Goal: Find specific page/section: Find specific page/section

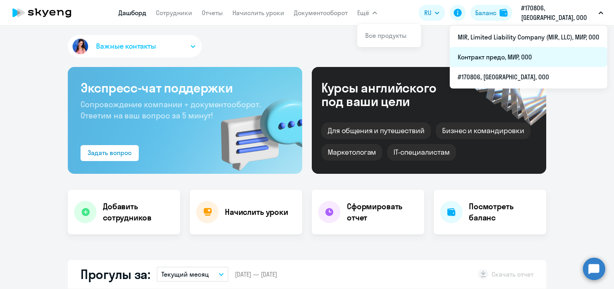
click at [524, 52] on li "Контракт предо, МИР, ООО" at bounding box center [527, 57] width 157 height 20
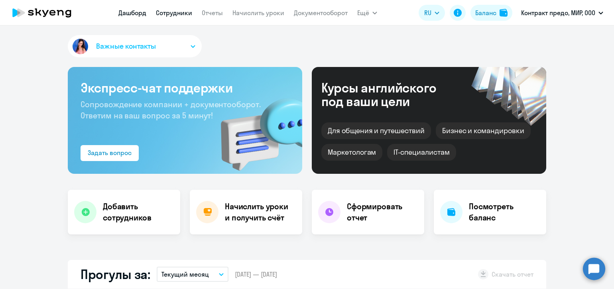
click at [178, 14] on link "Сотрудники" at bounding box center [174, 13] width 36 height 8
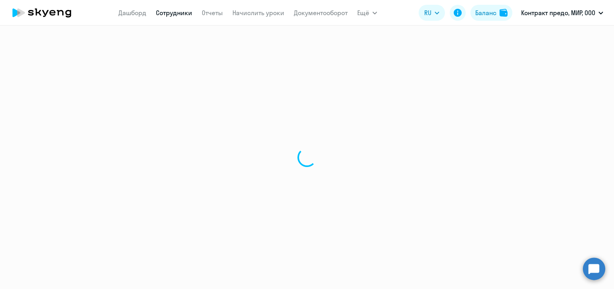
select select "30"
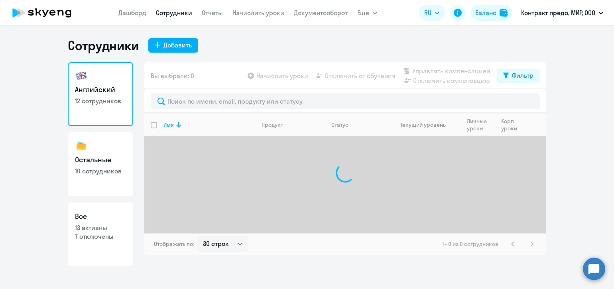
select select "30"
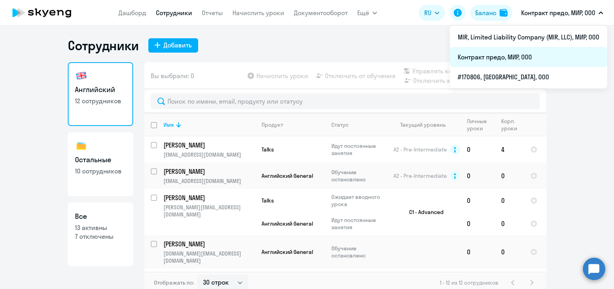
click at [522, 59] on li "Контракт предо, МИР, ООО" at bounding box center [527, 57] width 157 height 20
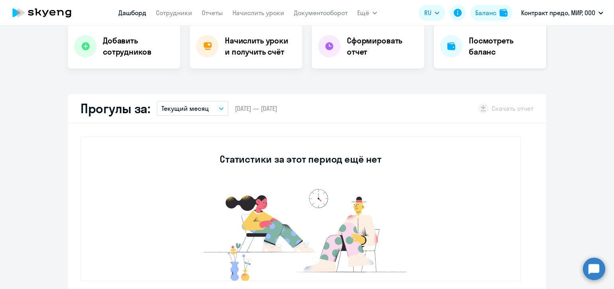
select select "30"
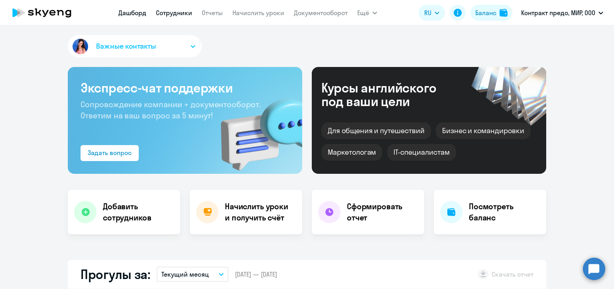
click at [184, 9] on link "Сотрудники" at bounding box center [174, 13] width 36 height 8
select select "30"
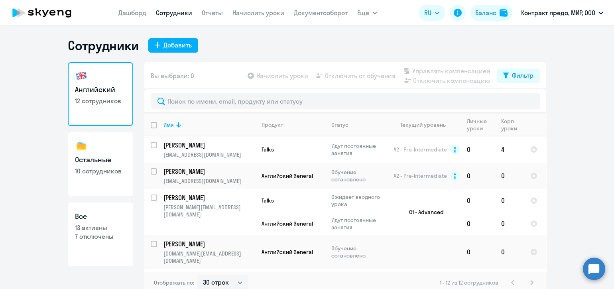
scroll to position [4, 0]
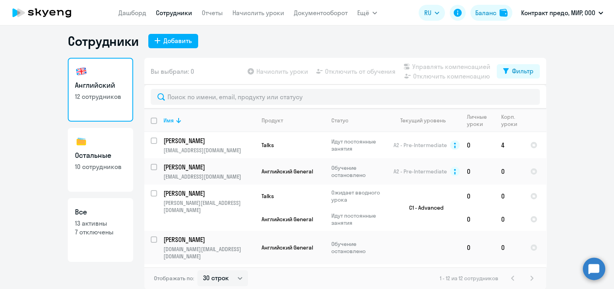
click at [563, 94] on ng-component "Сотрудники Добавить Английский 12 сотрудников Остальные 10 сотрудников Все 13 а…" at bounding box center [307, 161] width 614 height 256
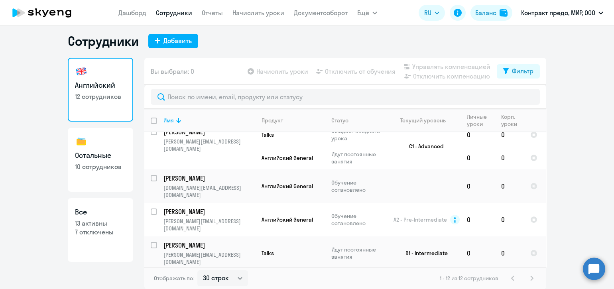
scroll to position [0, 0]
